Goal: Information Seeking & Learning: Learn about a topic

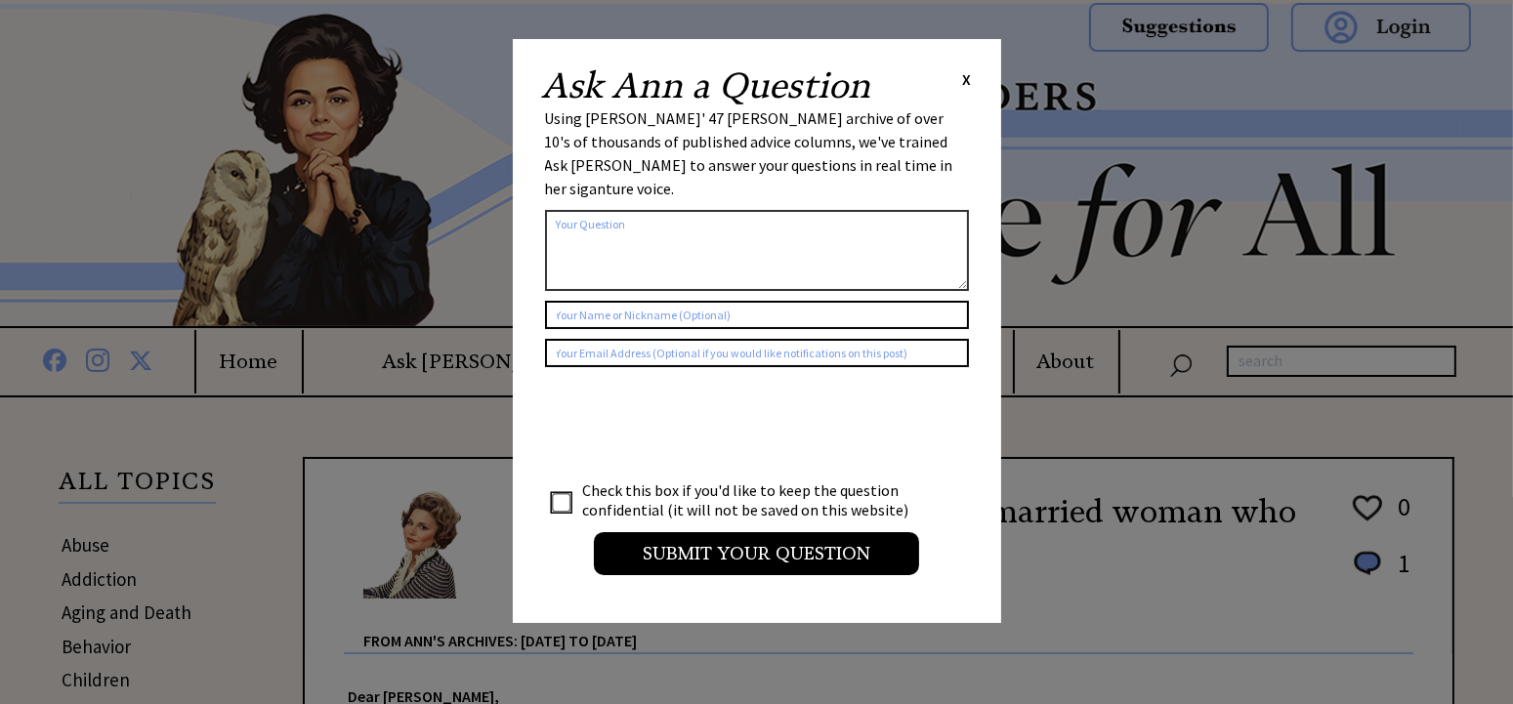
click at [972, 78] on div "Ask Ann a Question X Using Ann Landers' 47 vear archive of over 10's of thousan…" at bounding box center [757, 331] width 488 height 584
click at [967, 80] on span "X" at bounding box center [967, 79] width 9 height 20
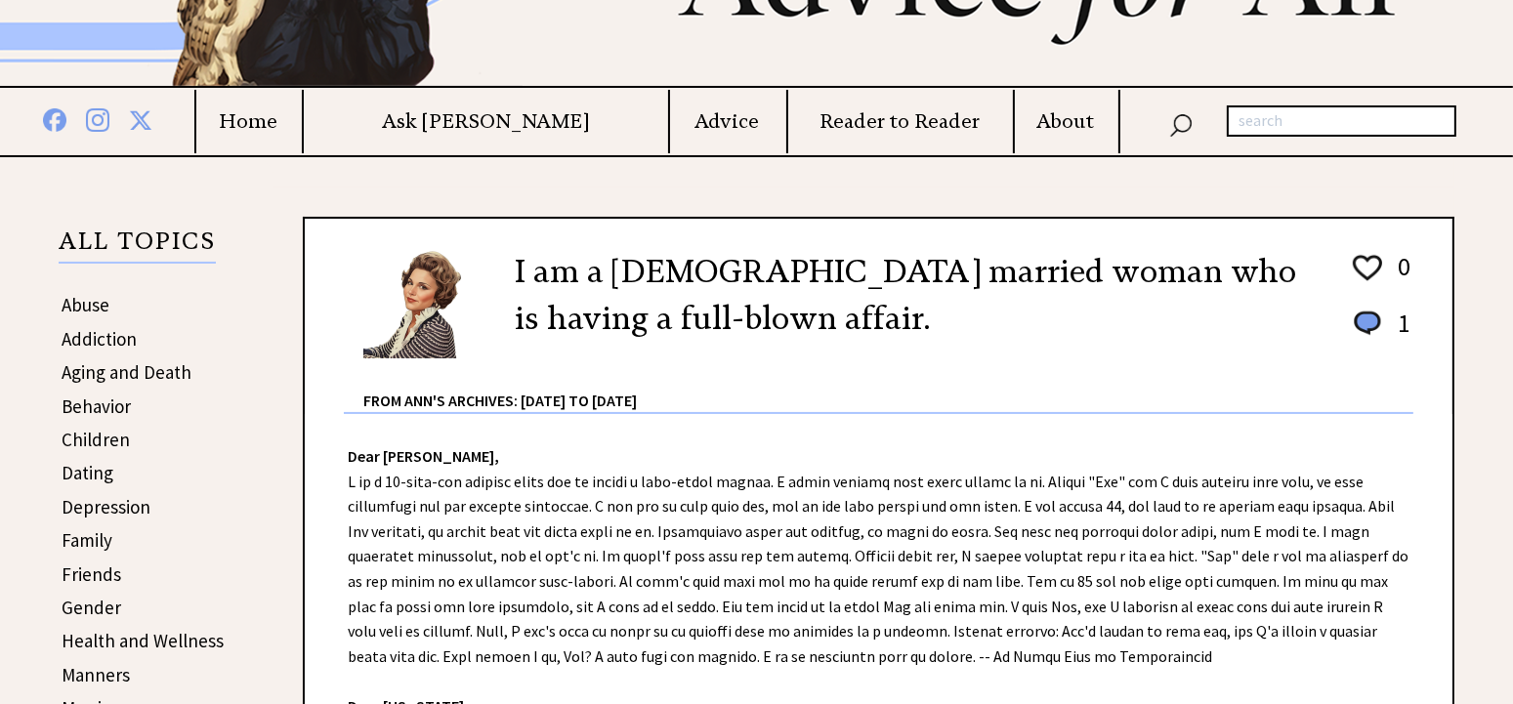
scroll to position [308, 0]
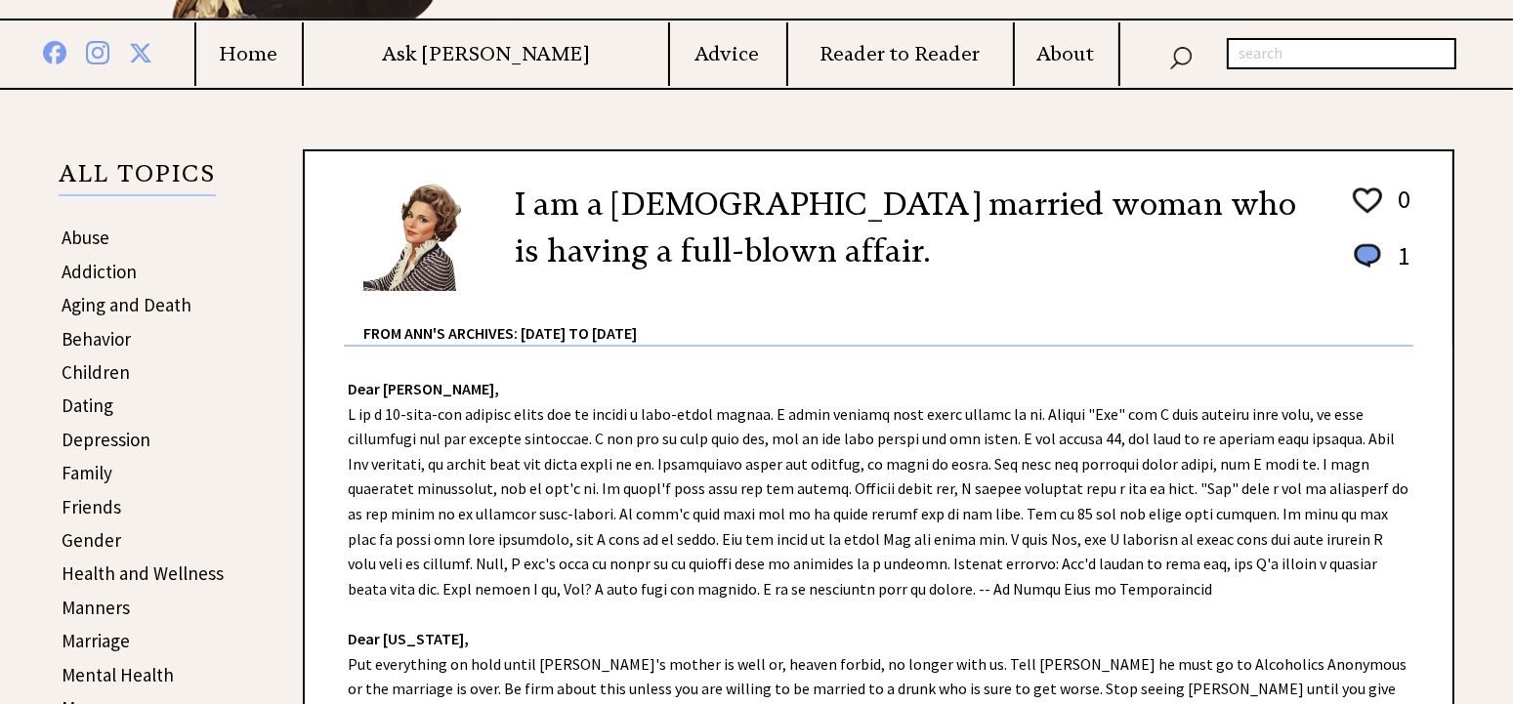
click at [146, 306] on link "Aging and Death" at bounding box center [127, 304] width 130 height 23
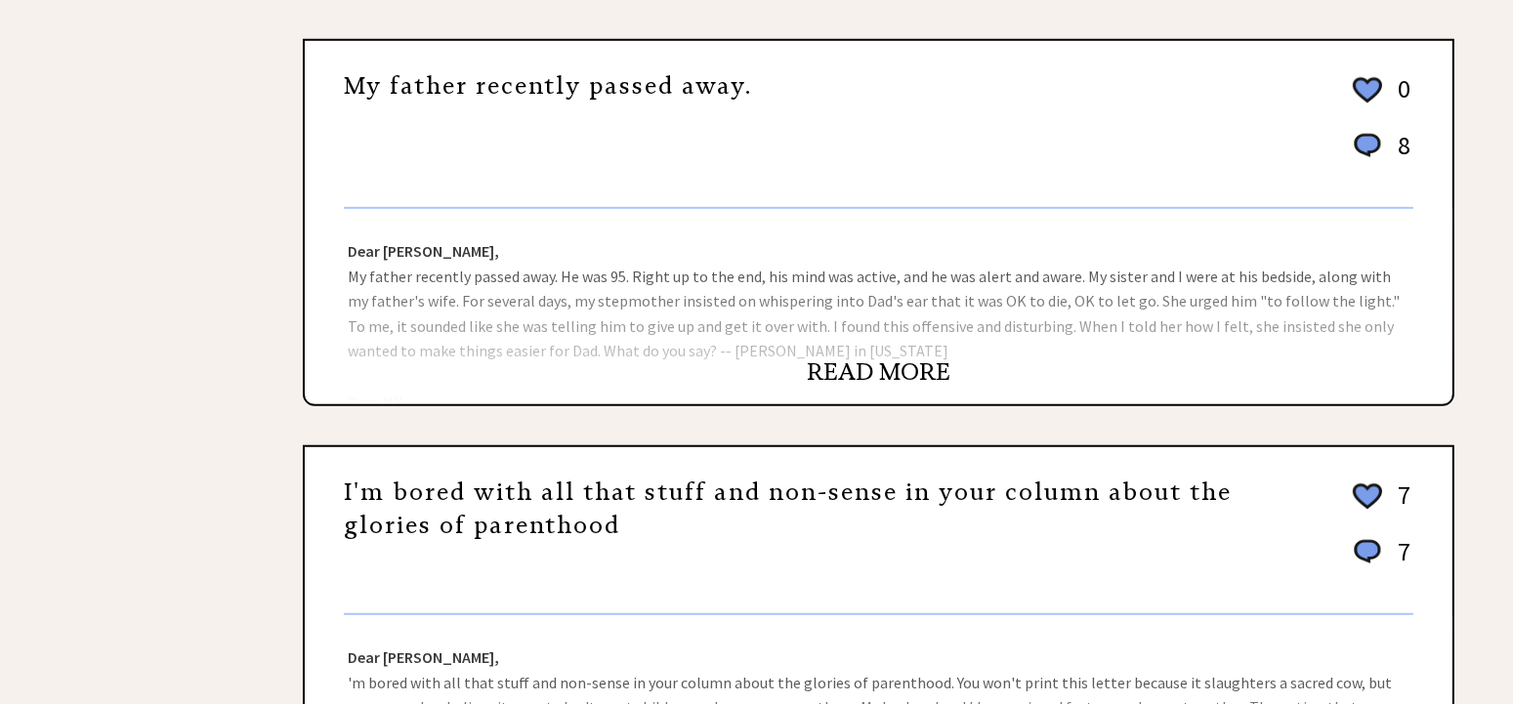
scroll to position [329, 0]
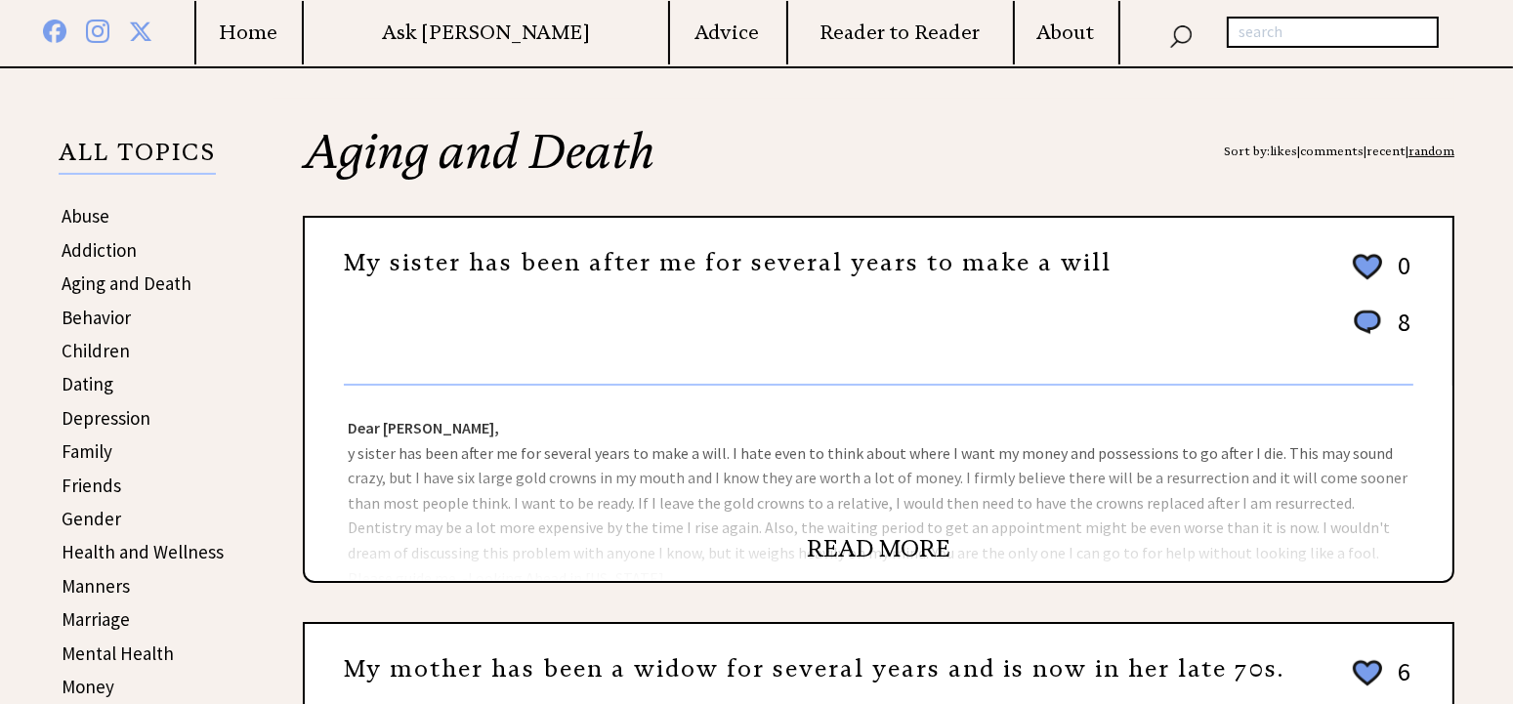
click at [154, 548] on link "Health and Wellness" at bounding box center [143, 551] width 162 height 23
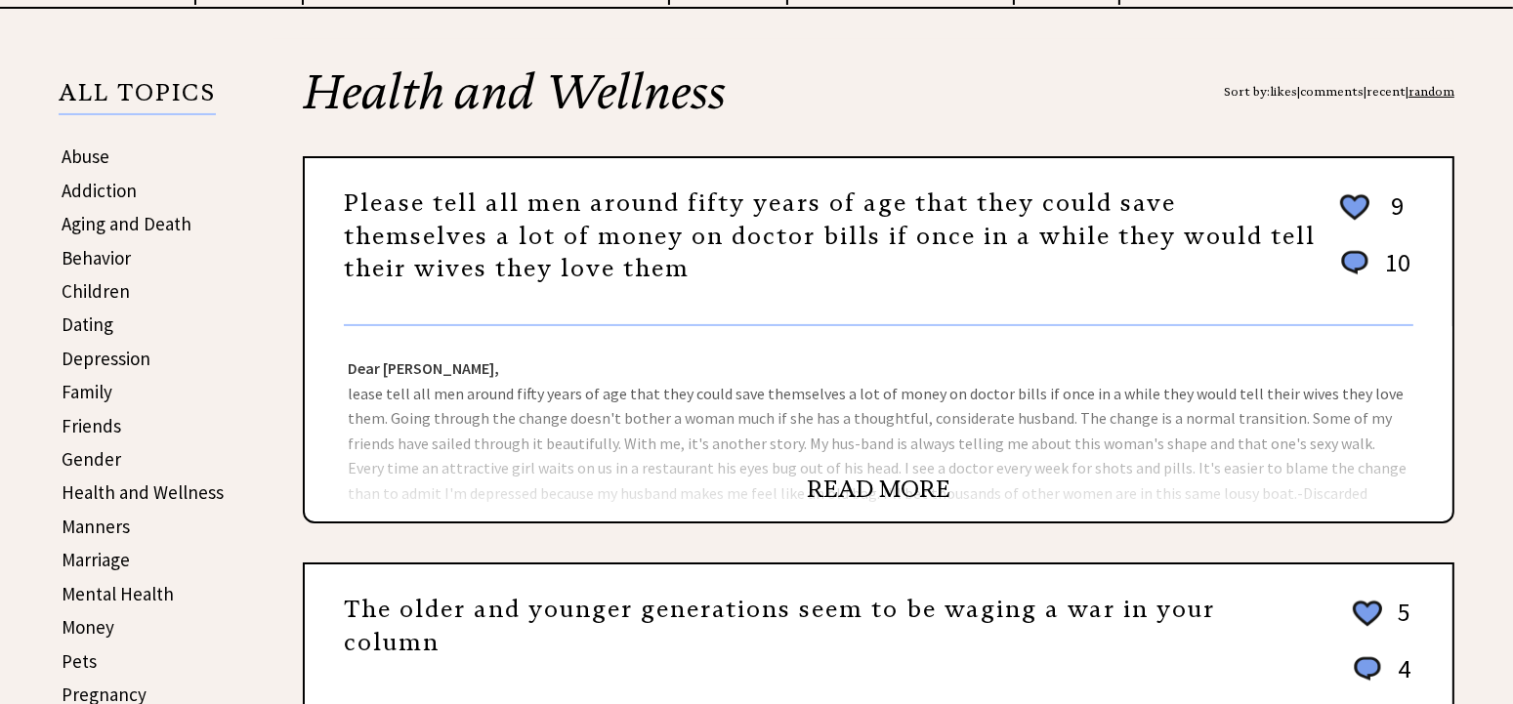
scroll to position [410, 0]
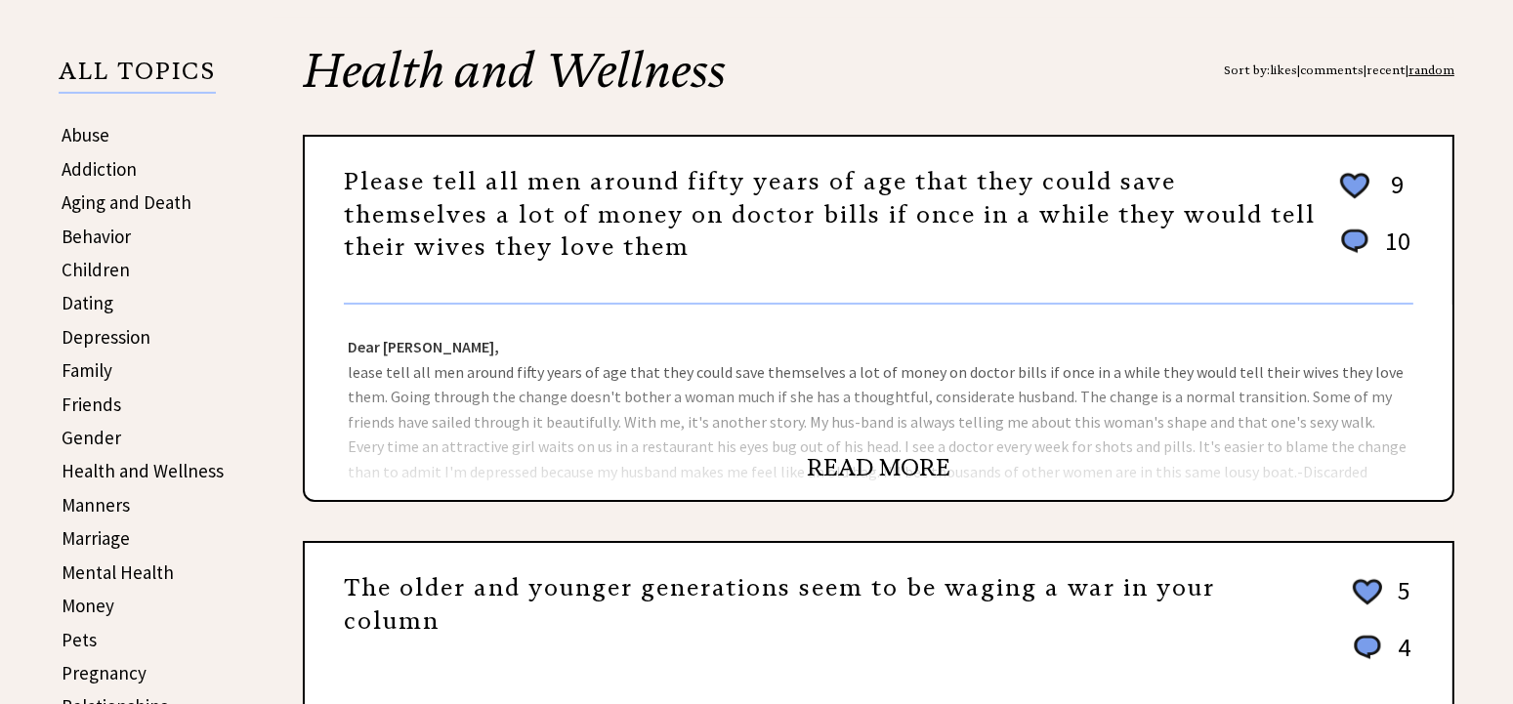
click at [858, 473] on link "READ MORE" at bounding box center [879, 467] width 144 height 29
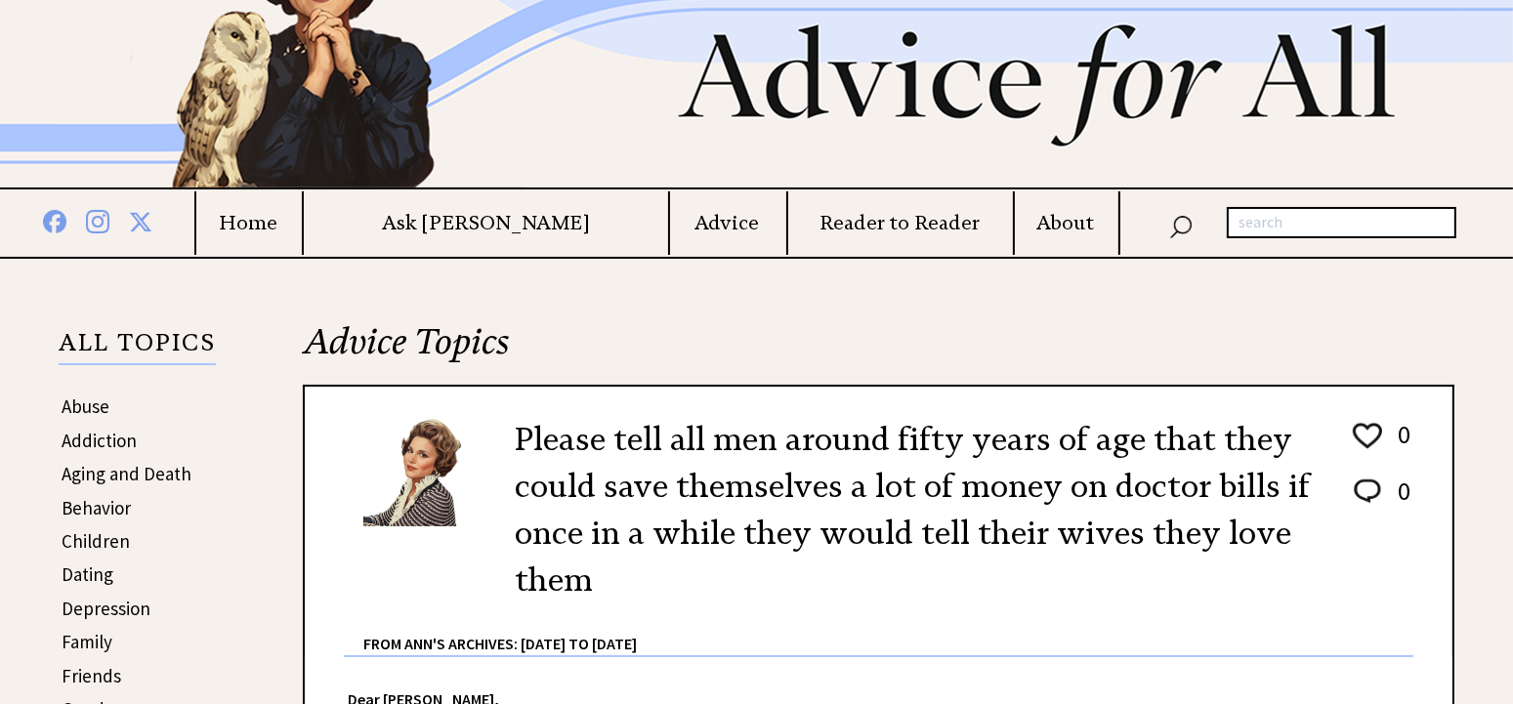
scroll to position [134, 0]
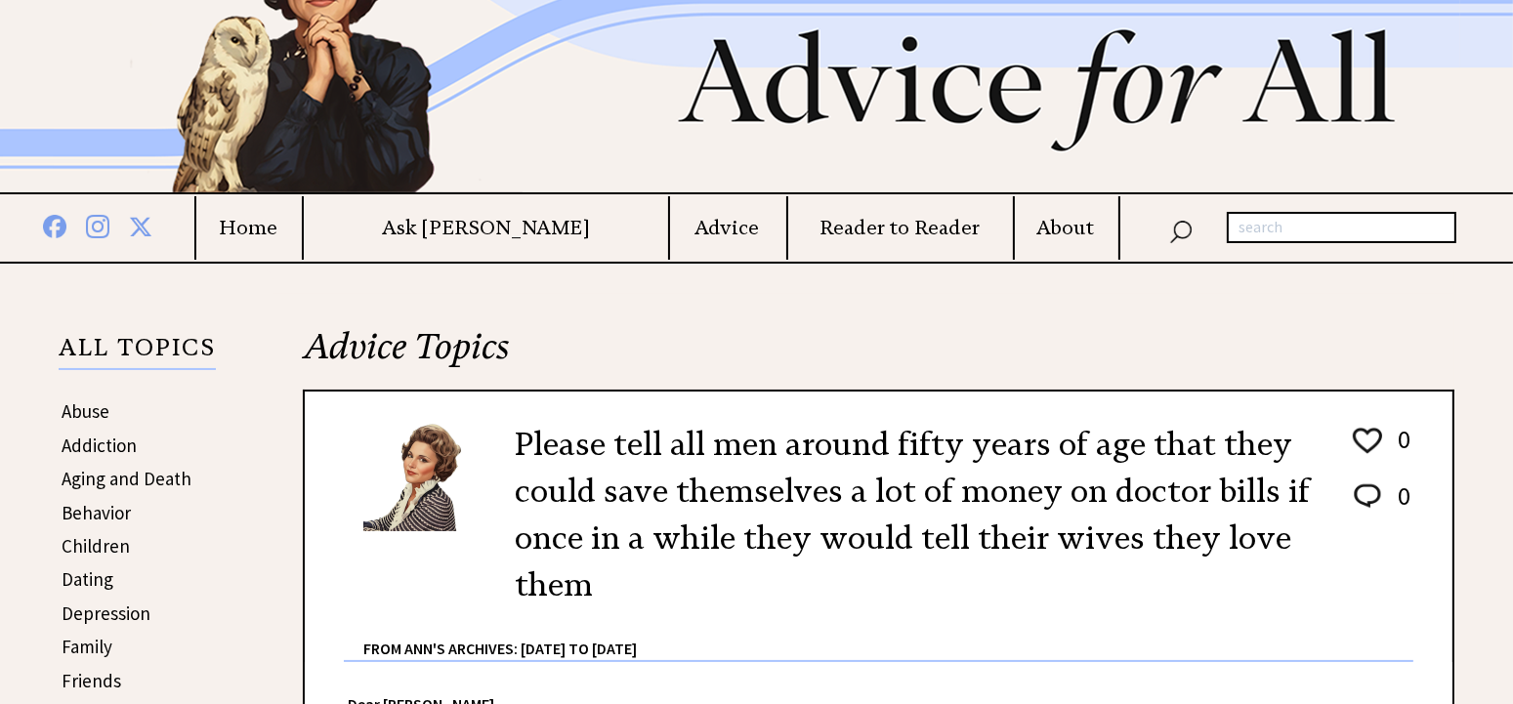
click at [88, 644] on link "Family" at bounding box center [87, 646] width 51 height 23
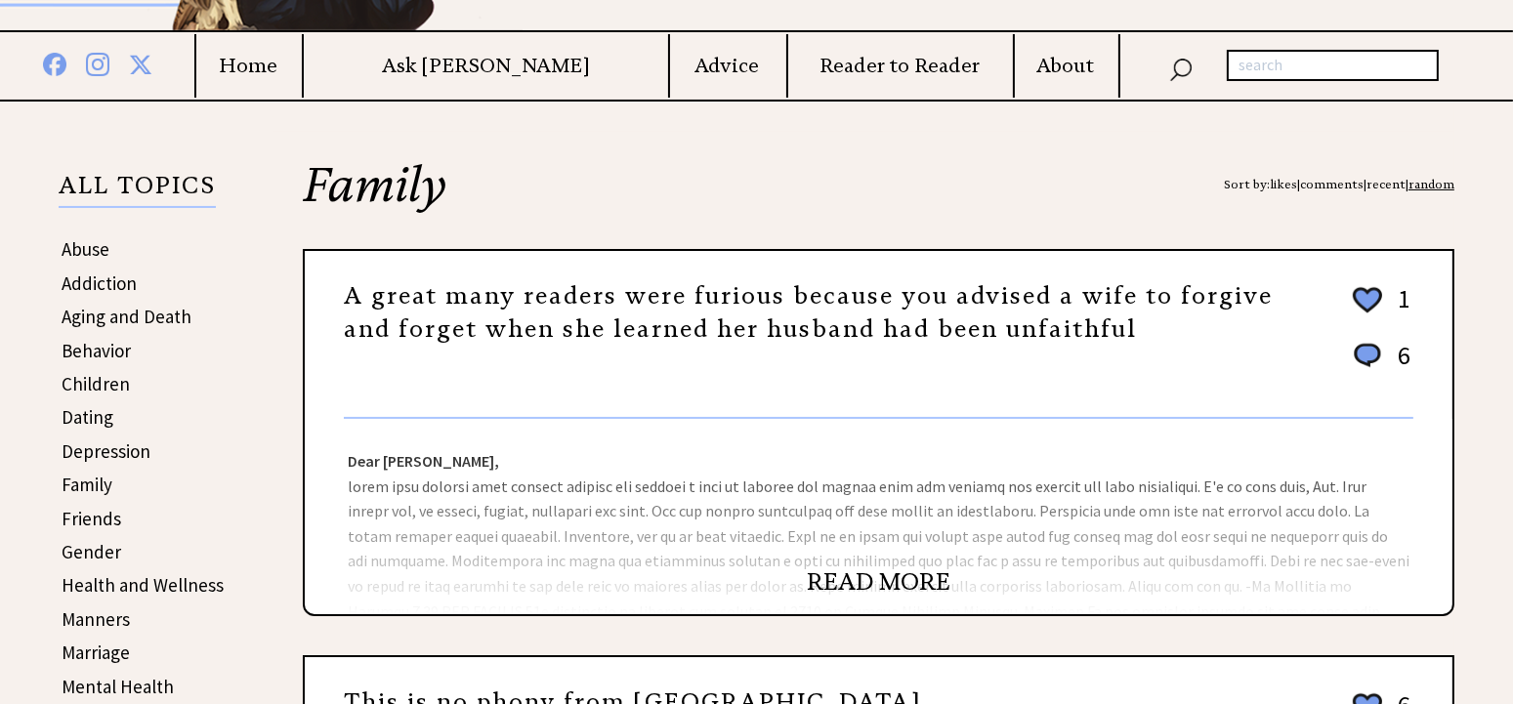
scroll to position [308, 0]
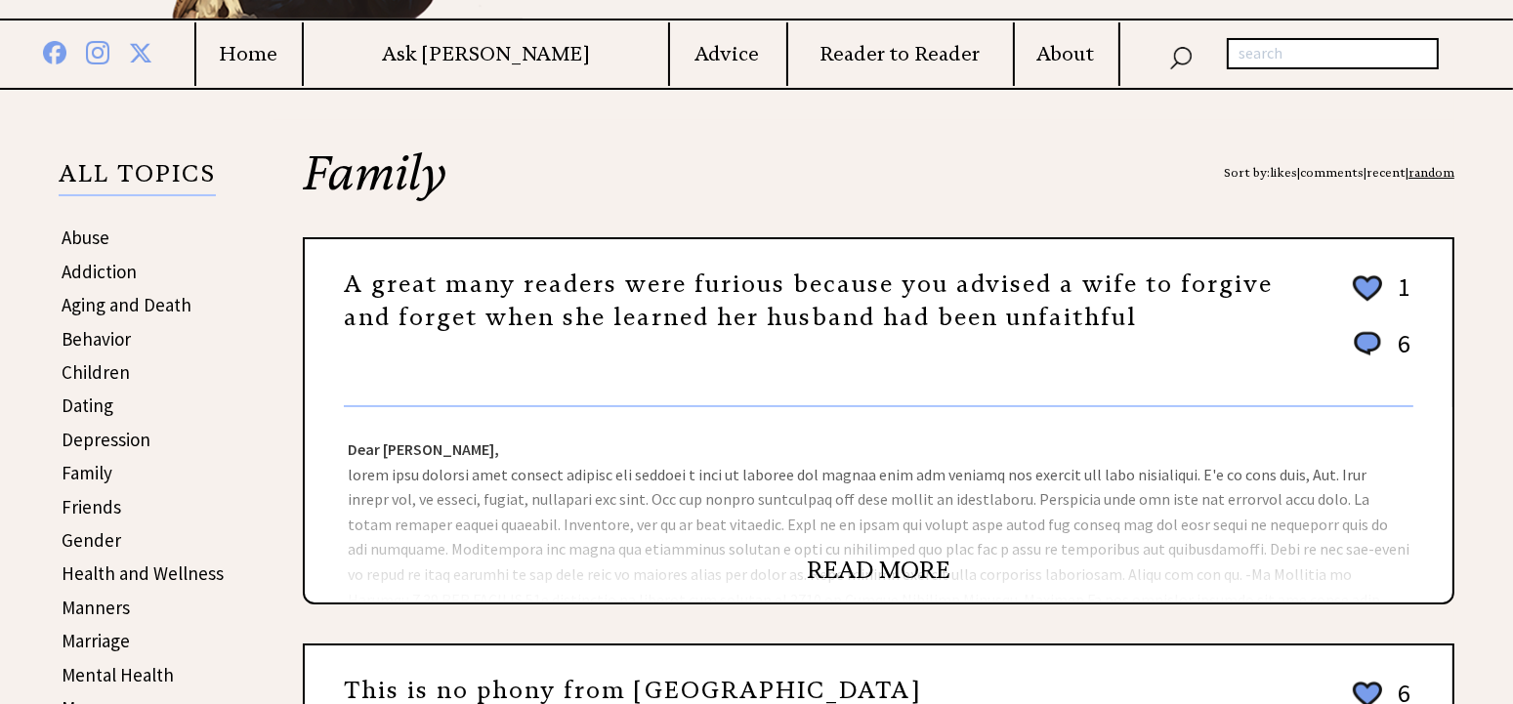
click at [506, 52] on h4 "Ask [PERSON_NAME]" at bounding box center [485, 54] width 362 height 24
